Goal: Share content: Share content

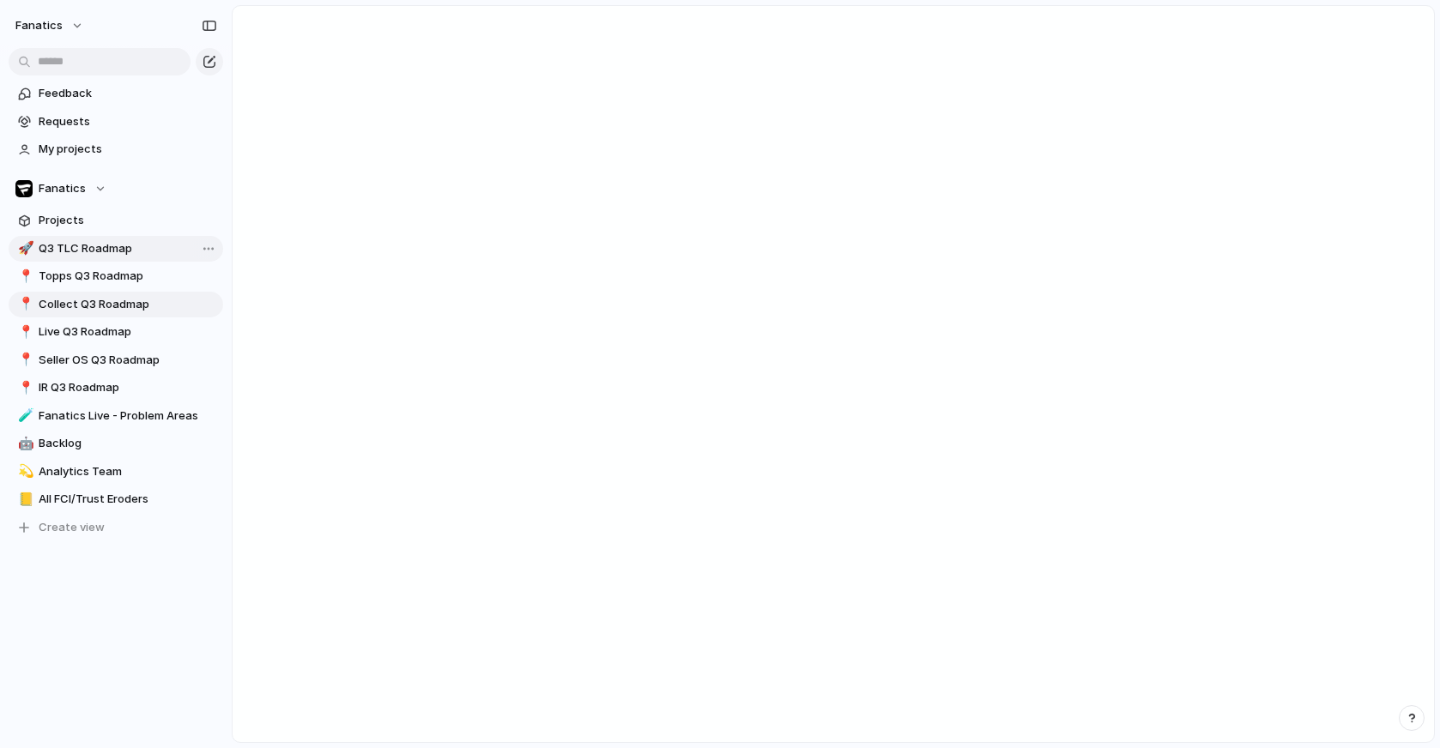
click at [107, 249] on span "Q3 TLC Roadmap" at bounding box center [128, 248] width 179 height 17
click at [92, 303] on span "Collect Q3 Roadmap" at bounding box center [128, 304] width 179 height 17
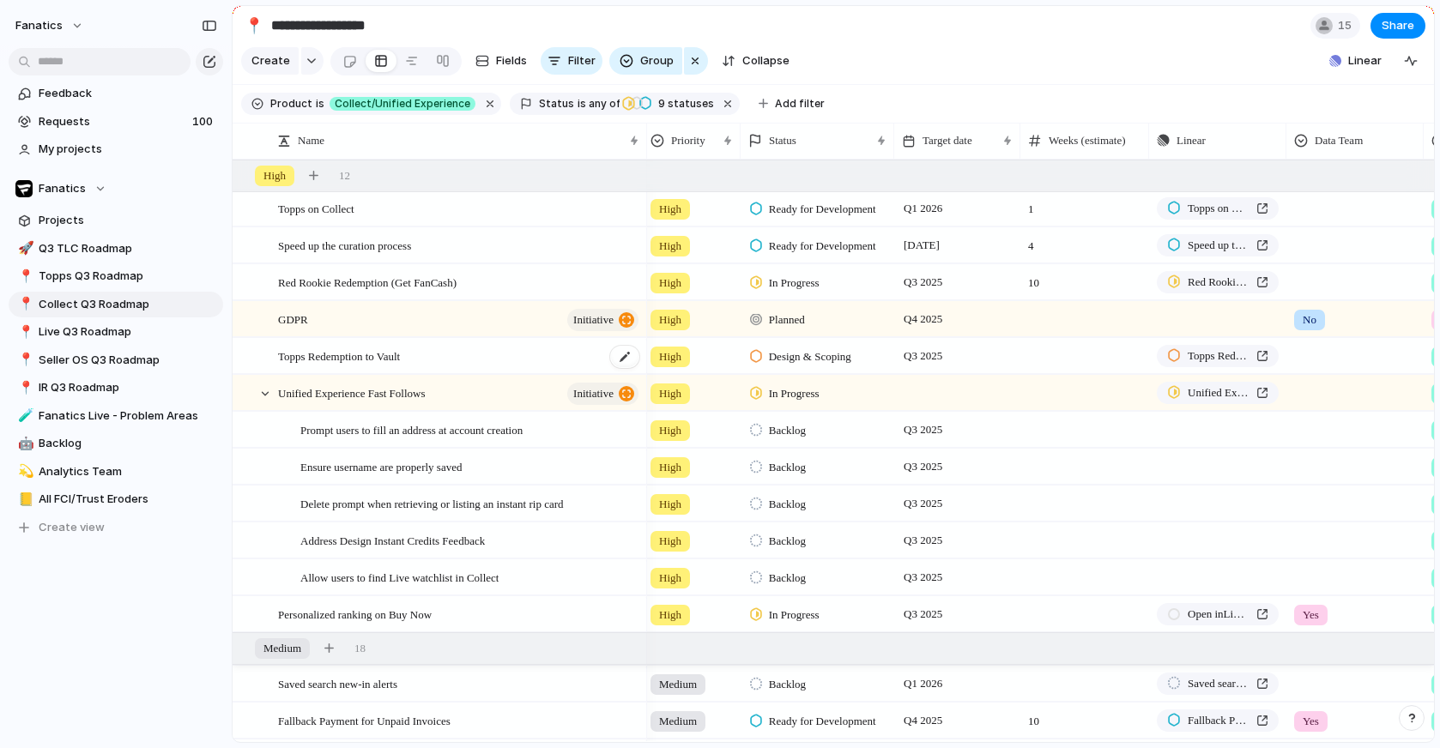
scroll to position [286, 0]
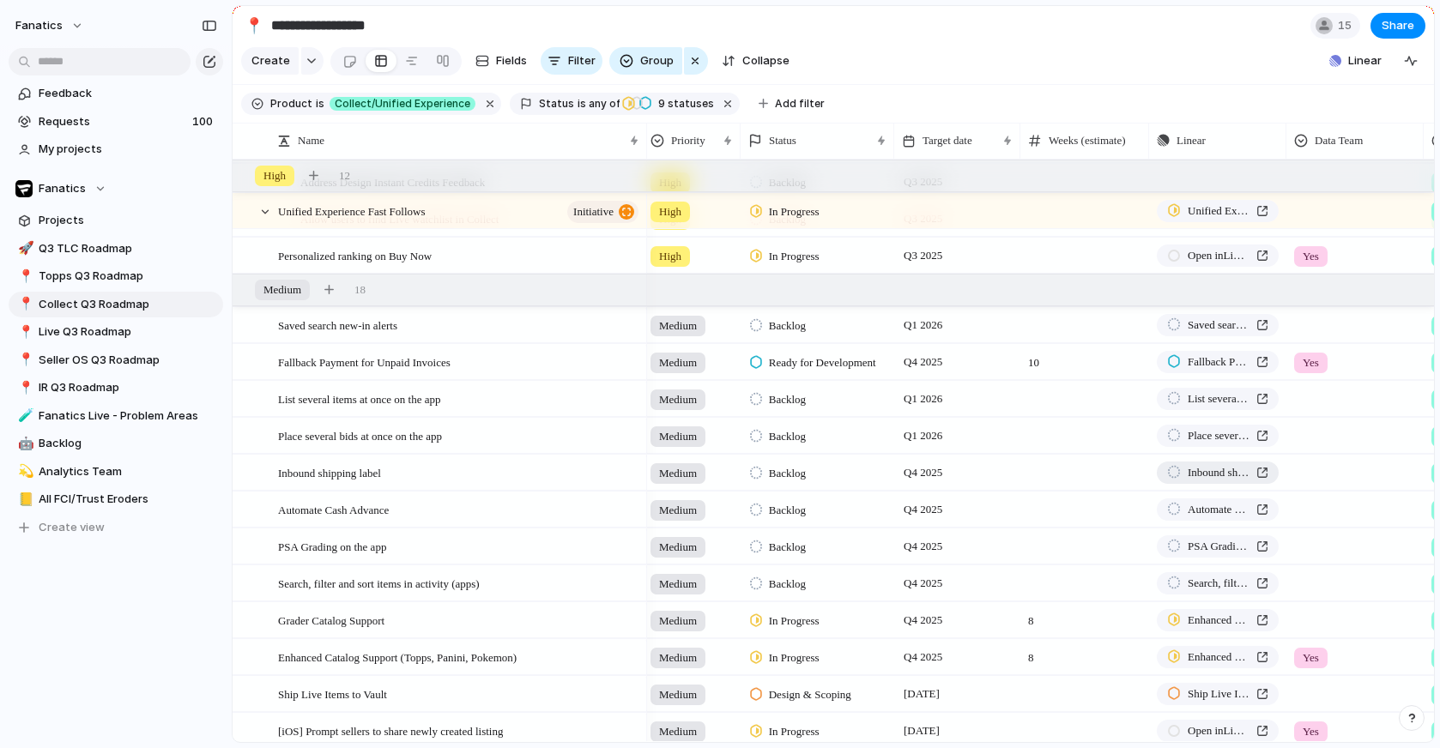
click at [1224, 469] on span "Inbound shipping label" at bounding box center [1219, 472] width 62 height 17
click at [1402, 23] on span "Share" at bounding box center [1398, 25] width 33 height 17
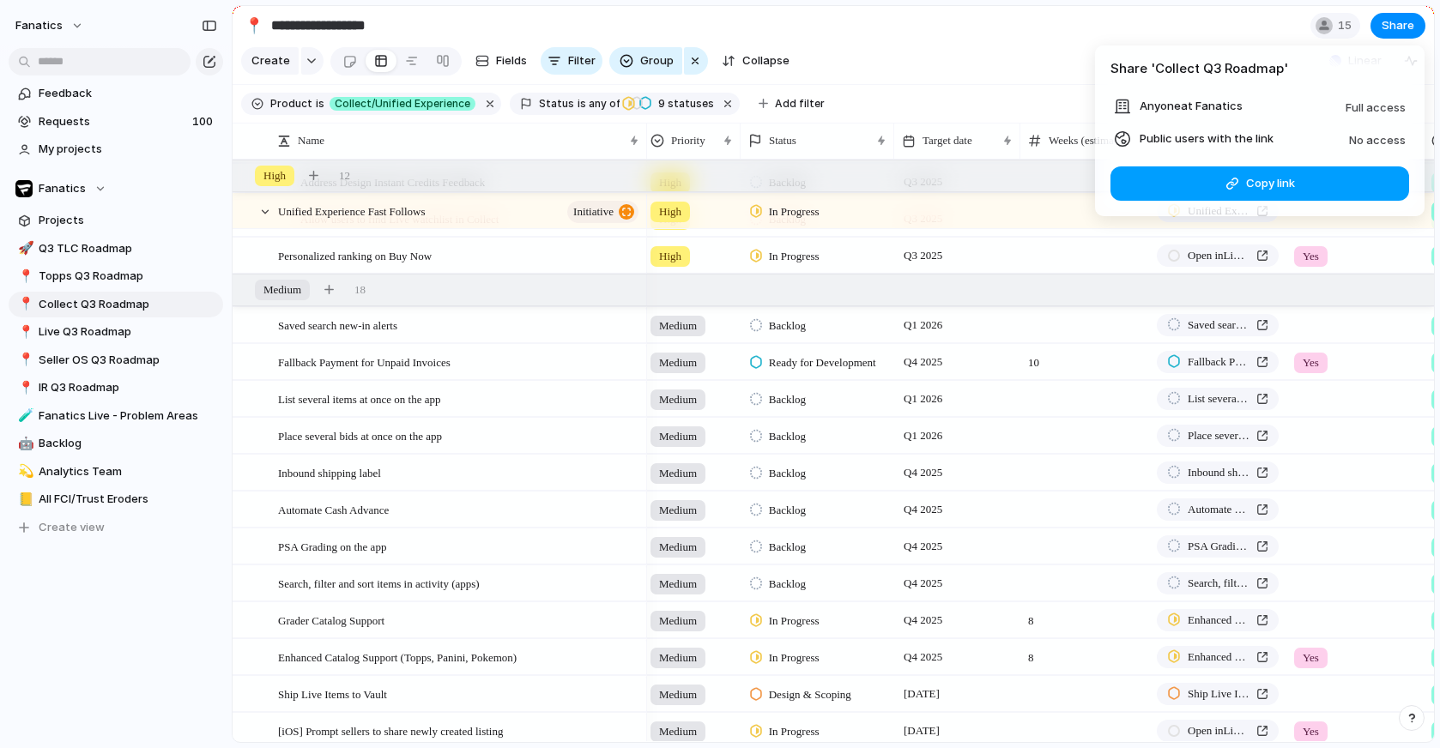
click at [1269, 181] on span "Copy link" at bounding box center [1270, 183] width 49 height 17
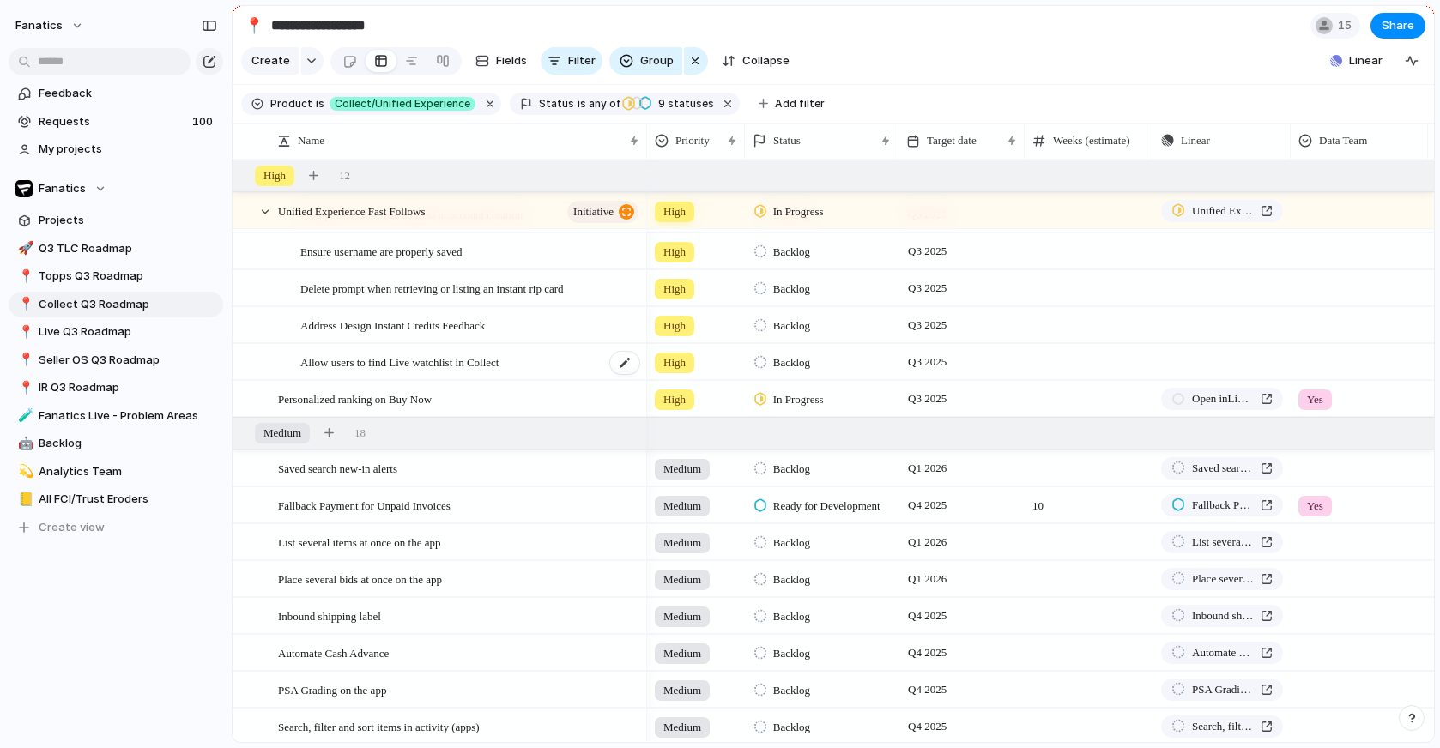
scroll to position [450, 0]
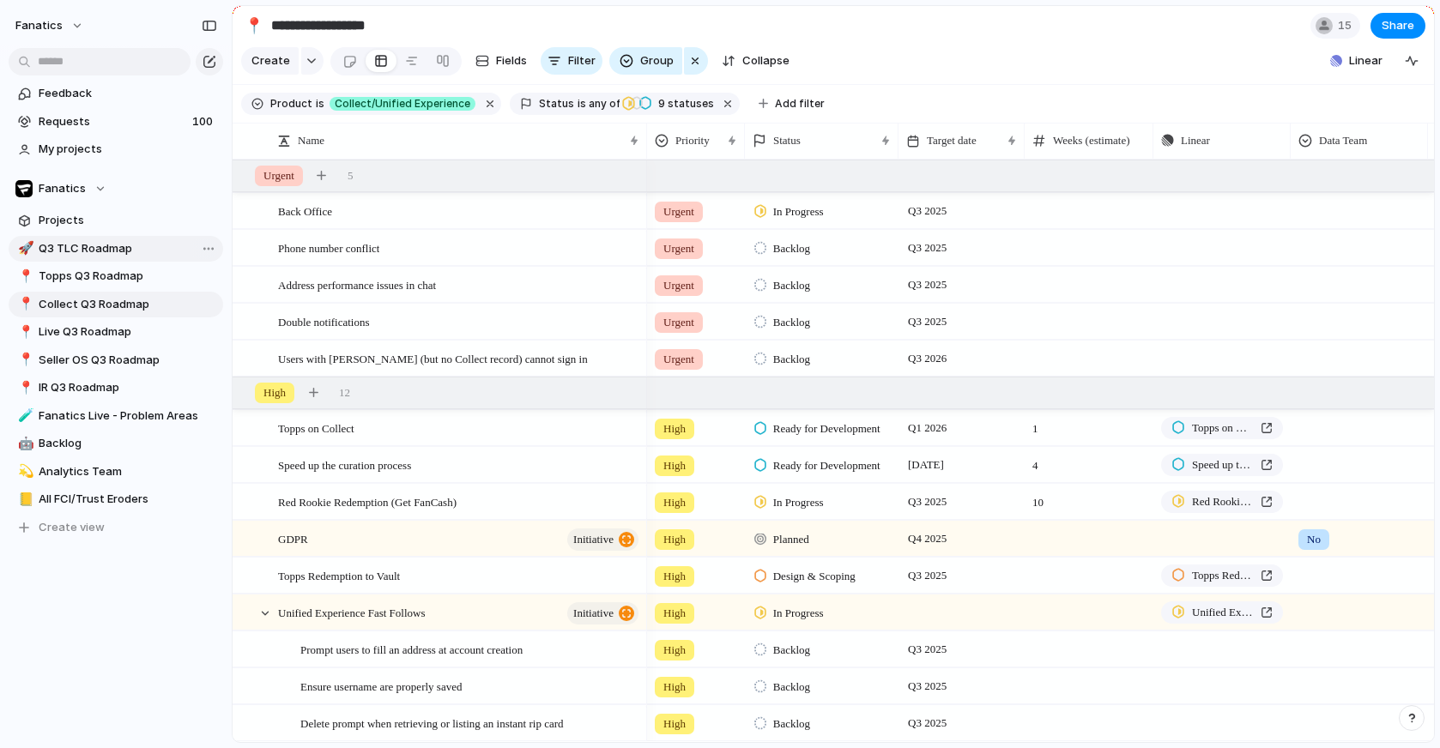
click at [94, 245] on span "Q3 TLC Roadmap" at bounding box center [128, 248] width 179 height 17
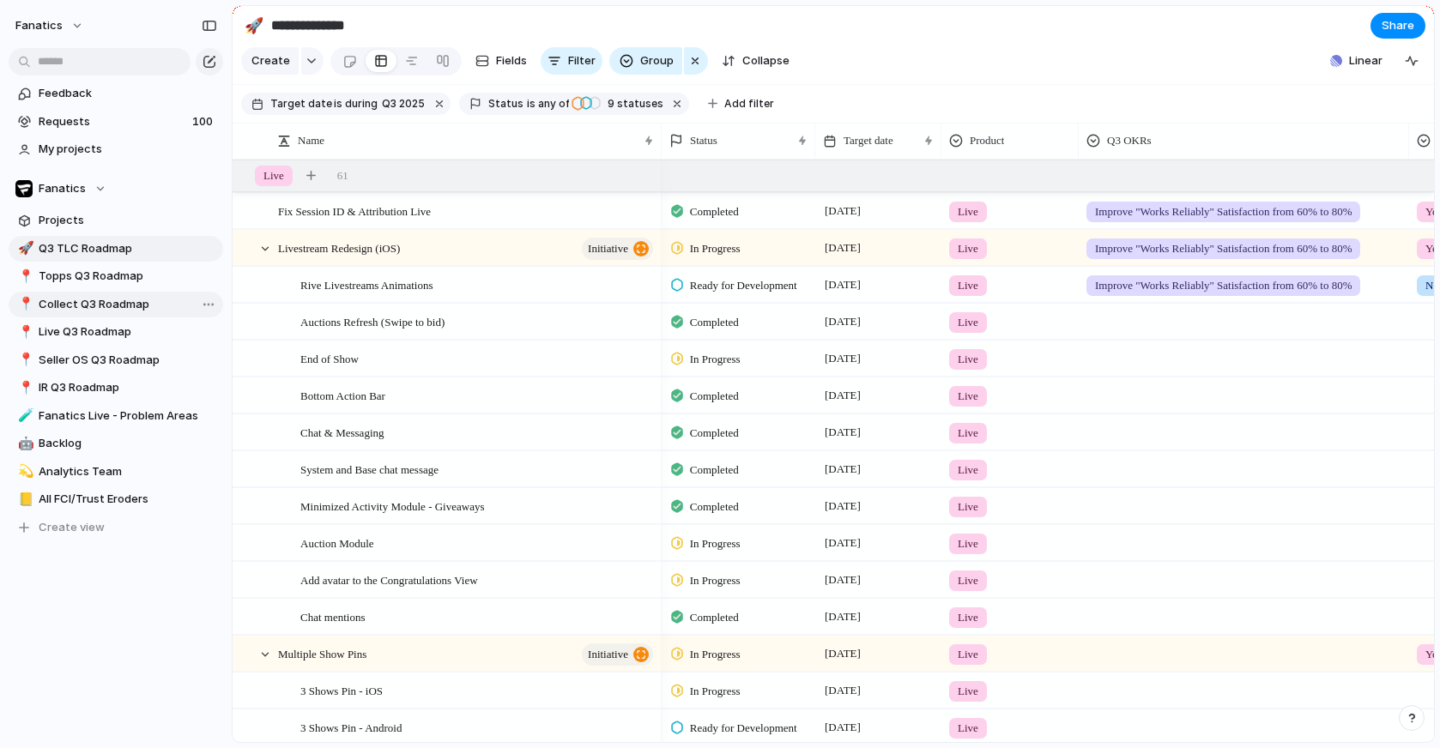
click at [67, 302] on span "Collect Q3 Roadmap" at bounding box center [128, 304] width 179 height 17
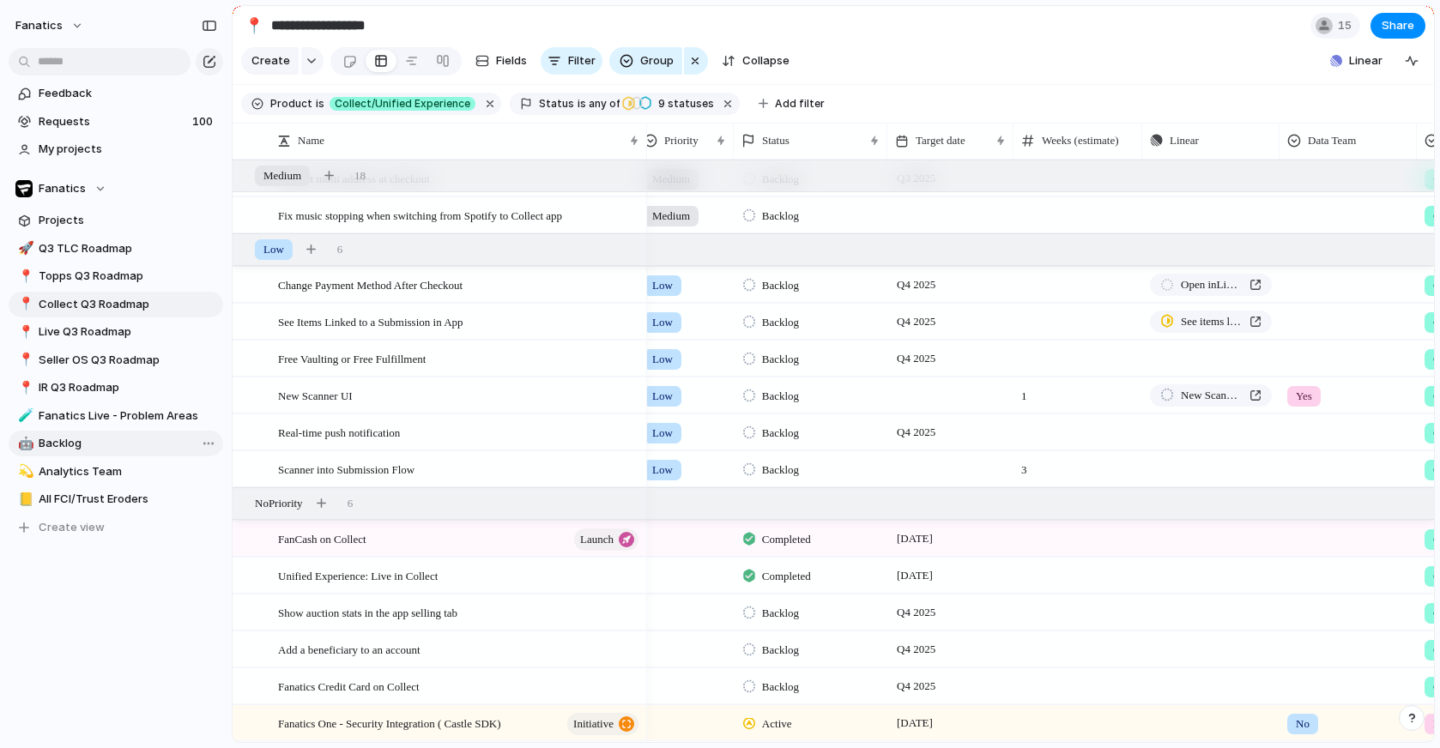
click at [78, 443] on span "Backlog" at bounding box center [128, 443] width 179 height 17
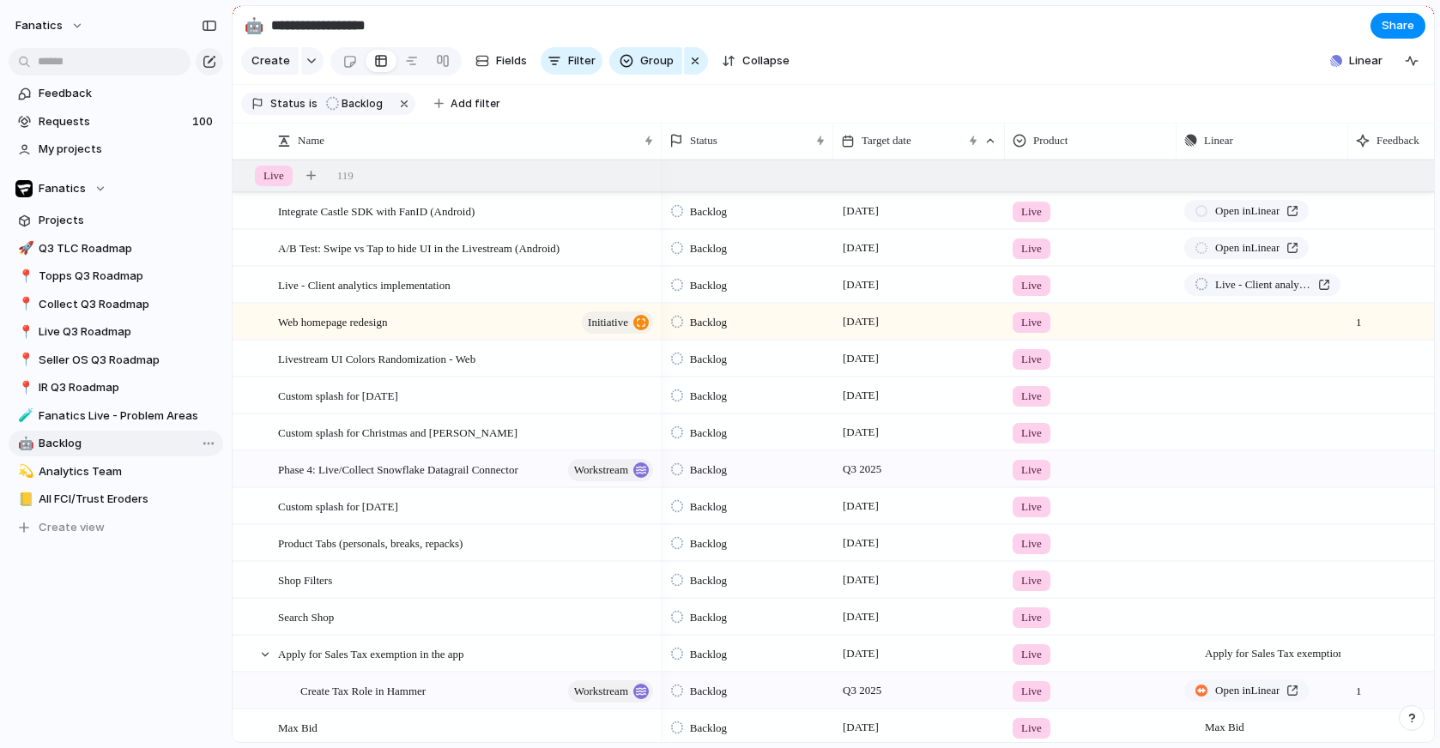
type input "*******"
